Goal: Find specific page/section: Find specific page/section

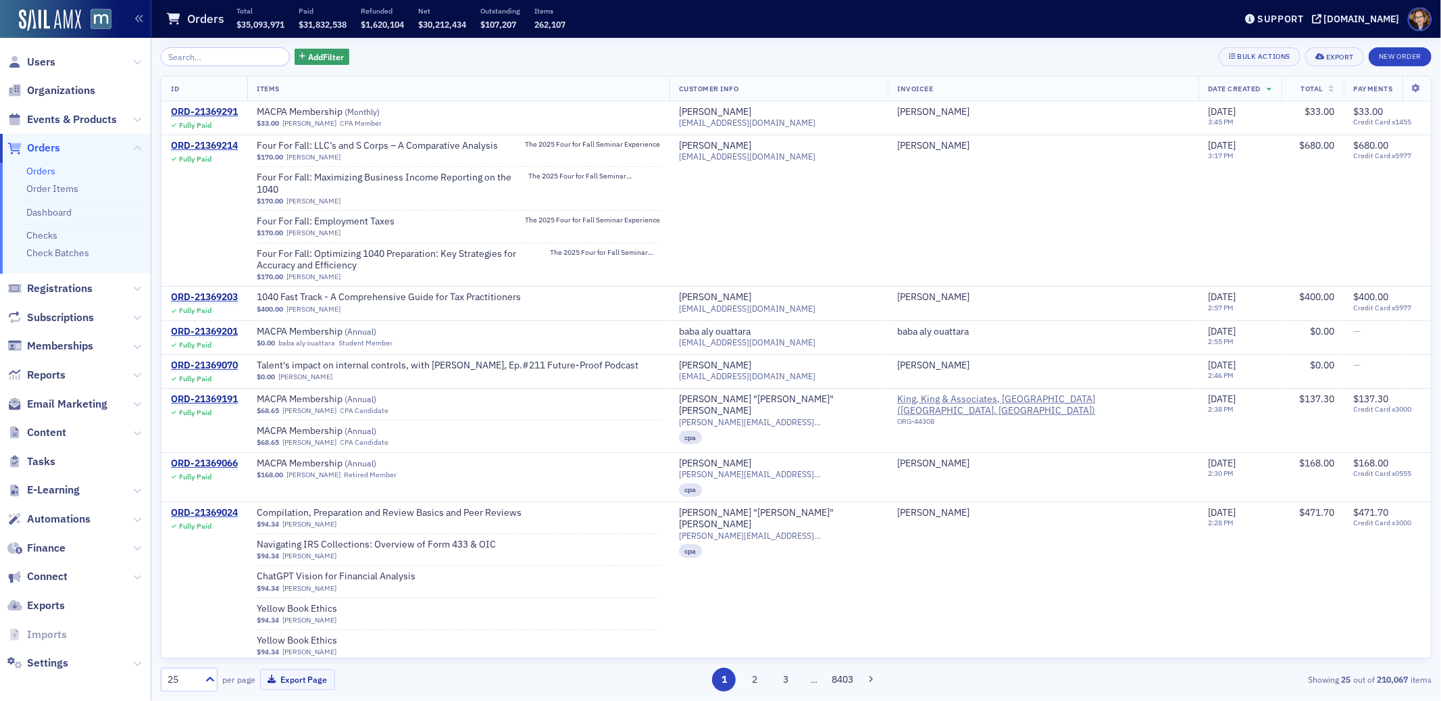
click at [44, 149] on span "Orders" at bounding box center [43, 148] width 33 height 15
click at [55, 149] on span "Orders" at bounding box center [43, 148] width 33 height 15
click at [48, 145] on span "Orders" at bounding box center [43, 148] width 33 height 15
